Goal: Task Accomplishment & Management: Manage account settings

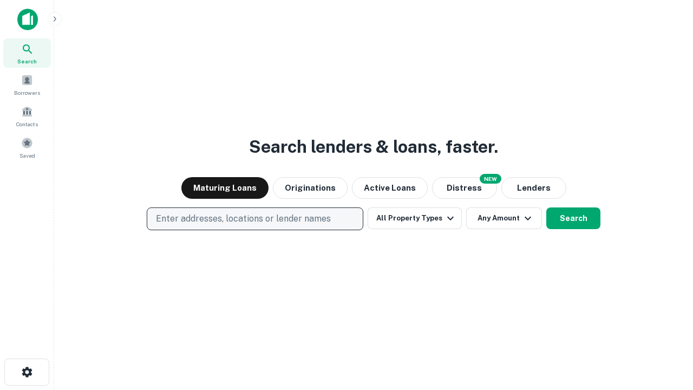
click at [254, 219] on p "Enter addresses, locations or lender names" at bounding box center [243, 218] width 175 height 13
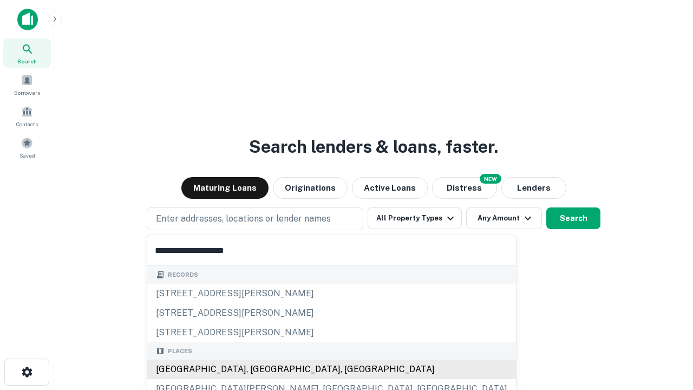
click at [259, 369] on div "[GEOGRAPHIC_DATA], [GEOGRAPHIC_DATA], [GEOGRAPHIC_DATA]" at bounding box center [331, 368] width 368 height 19
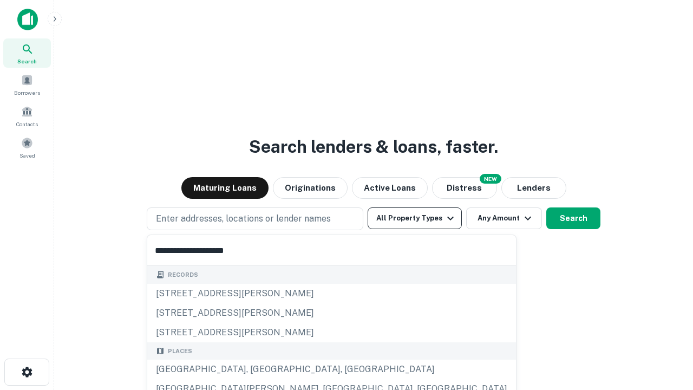
click at [414, 218] on button "All Property Types" at bounding box center [414, 218] width 94 height 22
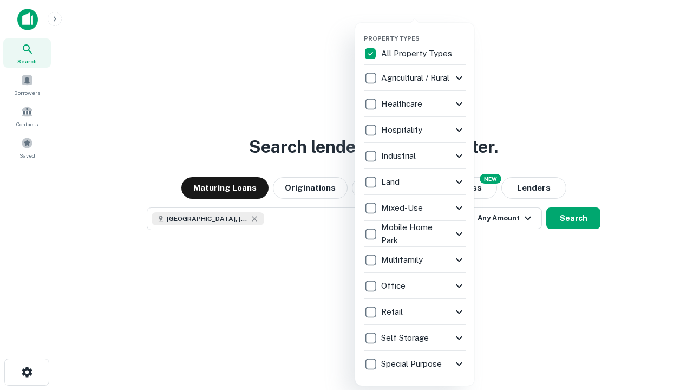
click at [423, 31] on button "button" at bounding box center [423, 31] width 119 height 1
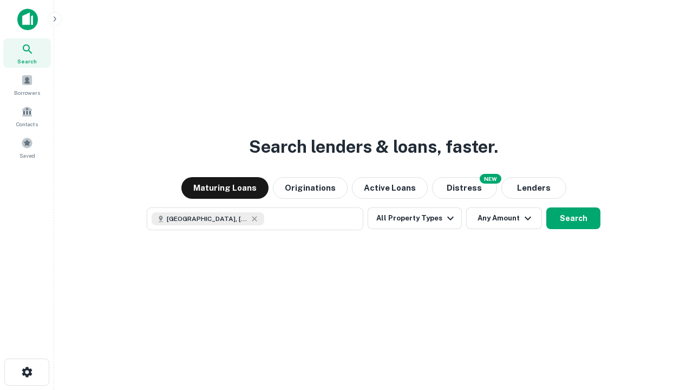
scroll to position [17, 0]
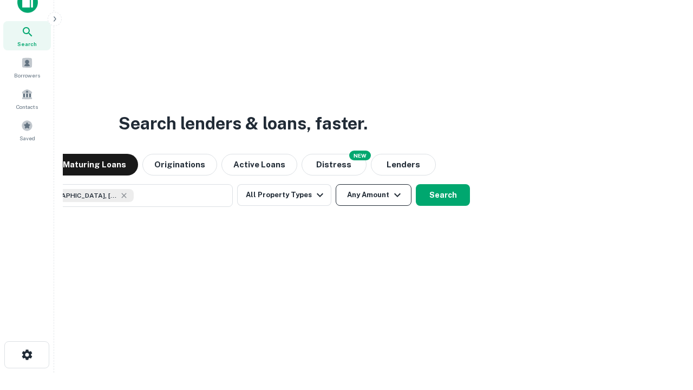
click at [335, 184] on button "Any Amount" at bounding box center [373, 195] width 76 height 22
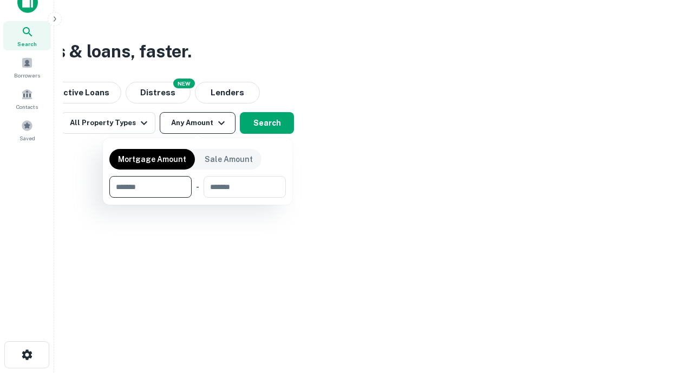
type input "*******"
click at [197, 197] on button "button" at bounding box center [197, 197] width 176 height 1
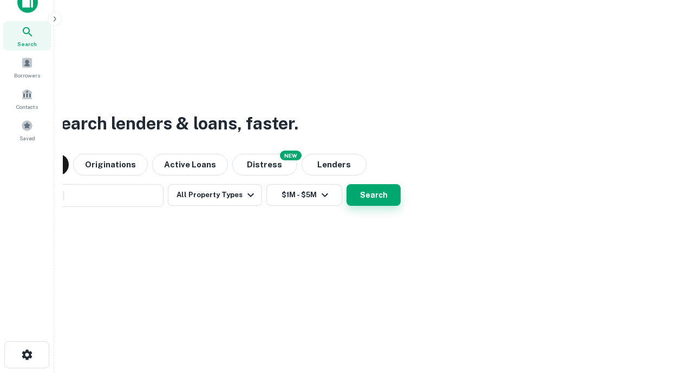
click at [346, 184] on button "Search" at bounding box center [373, 195] width 54 height 22
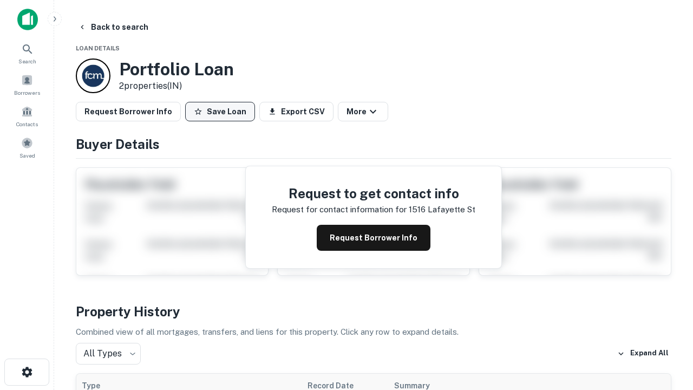
click at [220, 111] on button "Save Loan" at bounding box center [220, 111] width 70 height 19
click at [222, 111] on button "Loan Saved" at bounding box center [222, 111] width 75 height 19
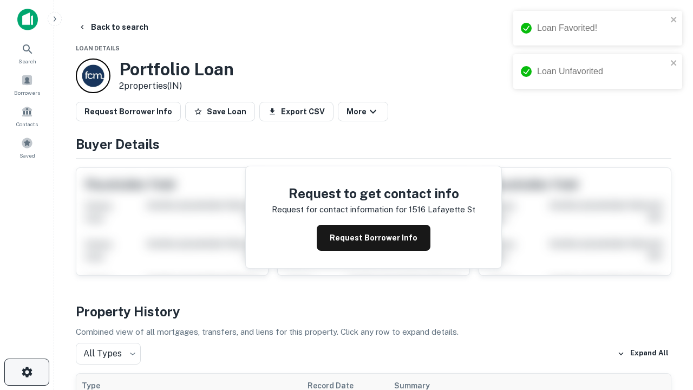
click at [27, 372] on icon "button" at bounding box center [27, 371] width 13 height 13
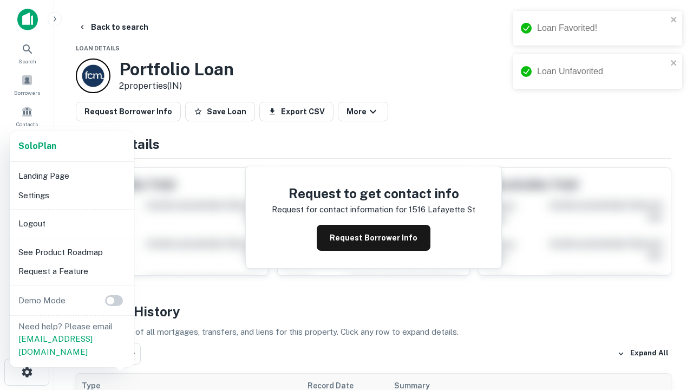
click at [71, 223] on li "Logout" at bounding box center [72, 223] width 116 height 19
